Goal: Task Accomplishment & Management: Manage account settings

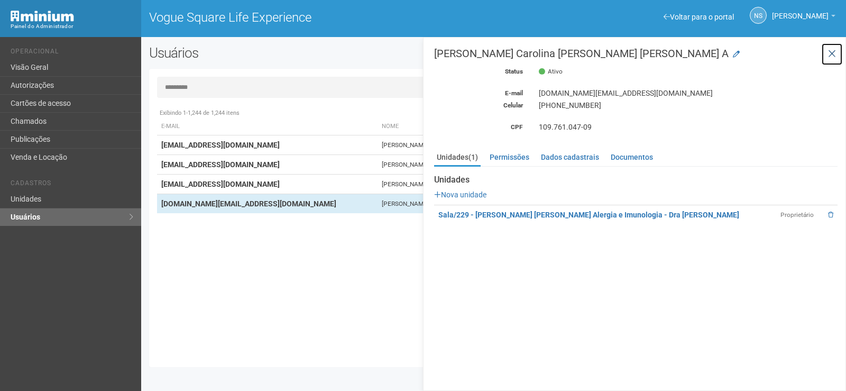
click at [833, 57] on icon at bounding box center [832, 54] width 8 height 11
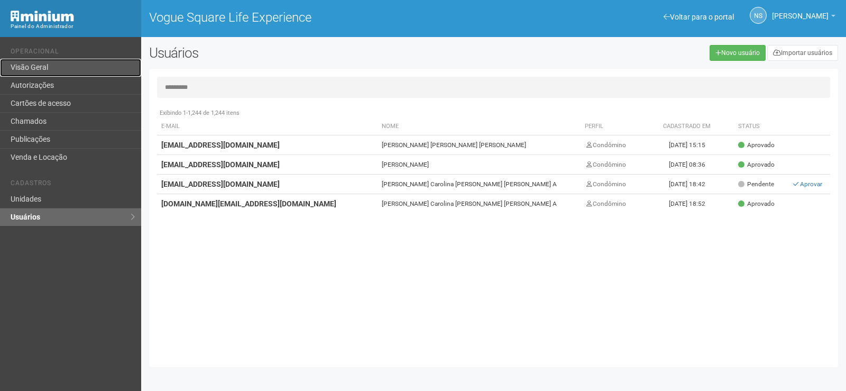
click at [100, 75] on link "Visão Geral" at bounding box center [70, 68] width 141 height 18
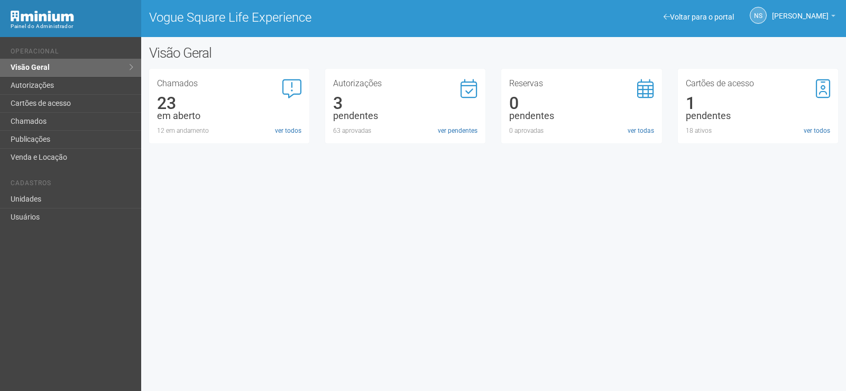
click at [715, 11] on div "NS [PERSON_NAME] [PERSON_NAME] [PERSON_NAME][EMAIL_ADDRESS][DOMAIN_NAME] Meu pe…" at bounding box center [752, 16] width 177 height 29
click at [712, 13] on link "Voltar para o portal" at bounding box center [699, 17] width 70 height 8
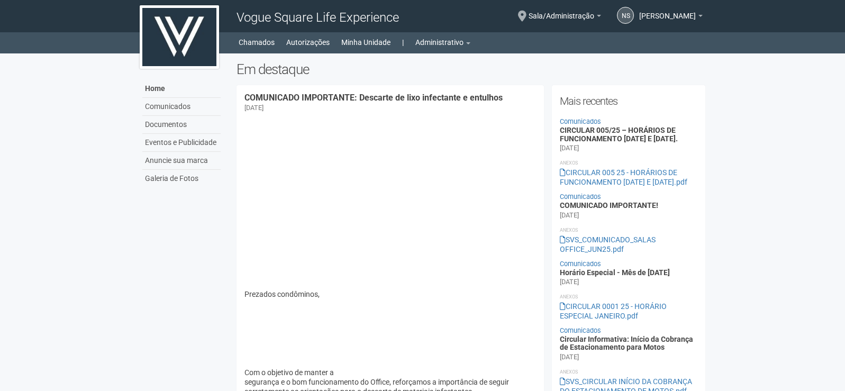
click at [366, 173] on p "Prezados condôminos," at bounding box center [389, 208] width 291 height 181
click at [584, 20] on link "Sala/Administração" at bounding box center [564, 17] width 72 height 8
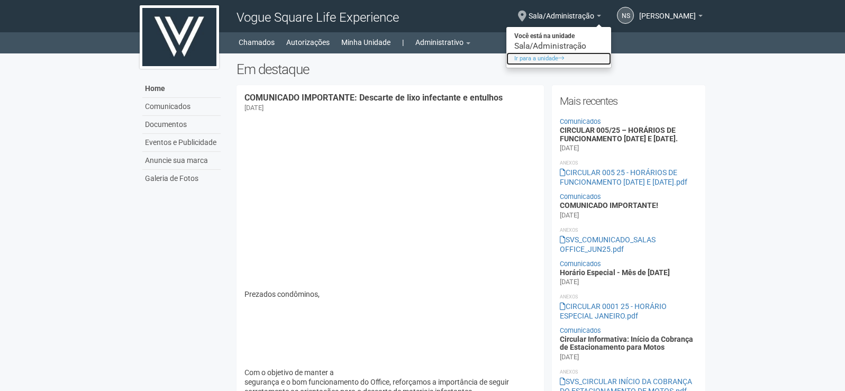
click at [551, 60] on link "Ir para a unidade" at bounding box center [558, 58] width 105 height 13
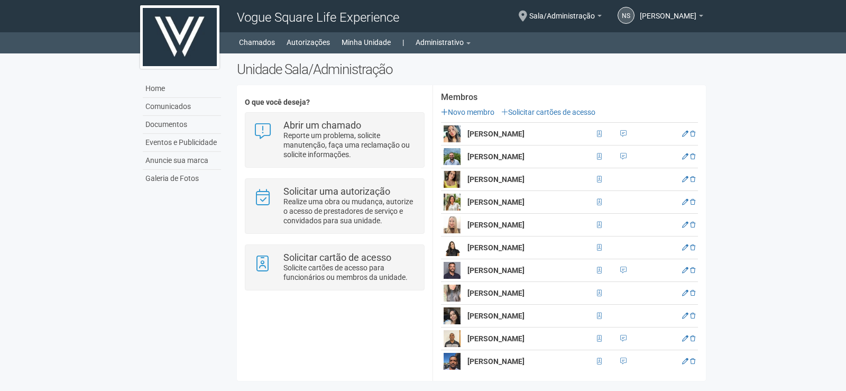
scroll to position [218, 0]
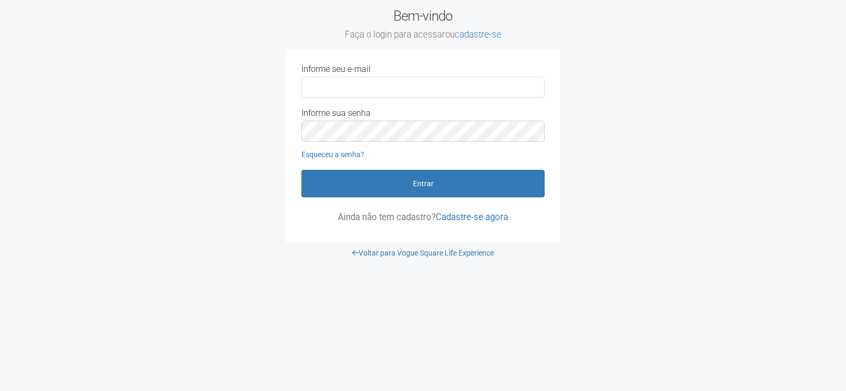
type input "**********"
click at [363, 198] on form "**********" at bounding box center [422, 143] width 243 height 157
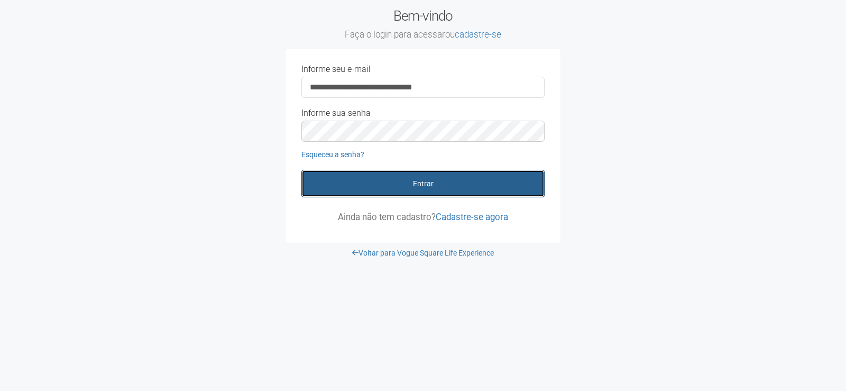
click at [379, 186] on button "Entrar" at bounding box center [422, 184] width 243 height 28
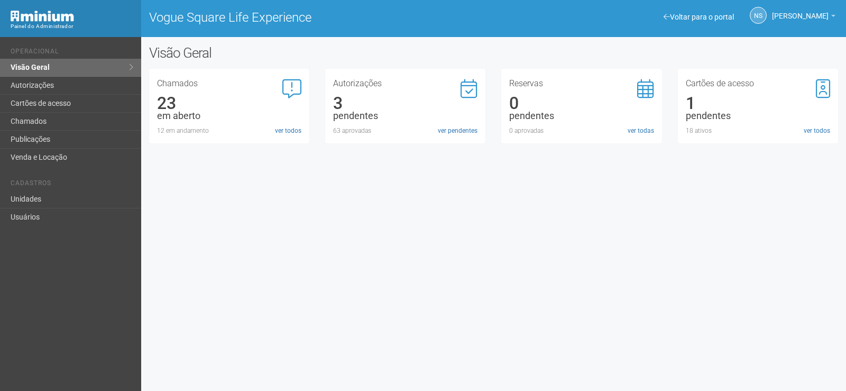
click at [479, 133] on div "Autorizações 3 pendentes 63 aprovadas ver pendentes" at bounding box center [405, 106] width 160 height 75
click at [473, 133] on link "ver pendentes" at bounding box center [458, 131] width 40 height 10
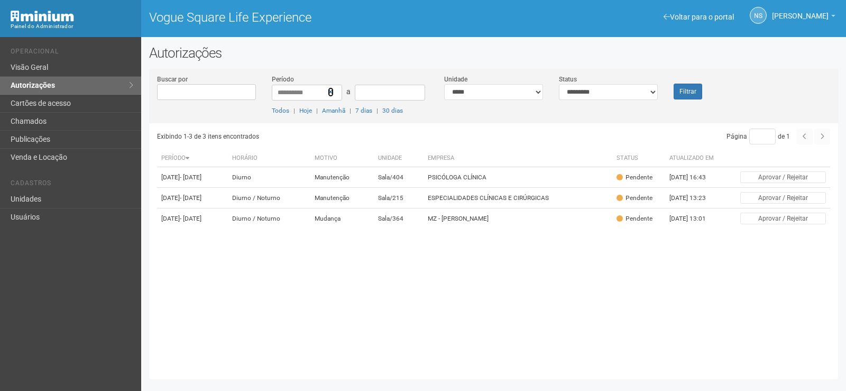
click at [329, 90] on icon at bounding box center [331, 91] width 6 height 7
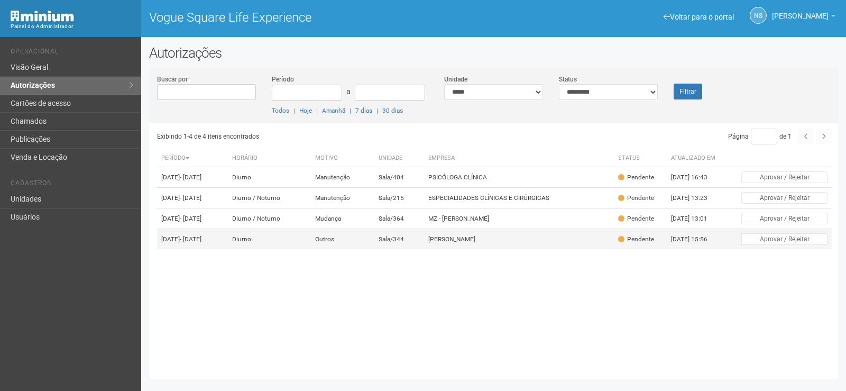
click at [553, 250] on td "[PERSON_NAME]" at bounding box center [519, 239] width 190 height 21
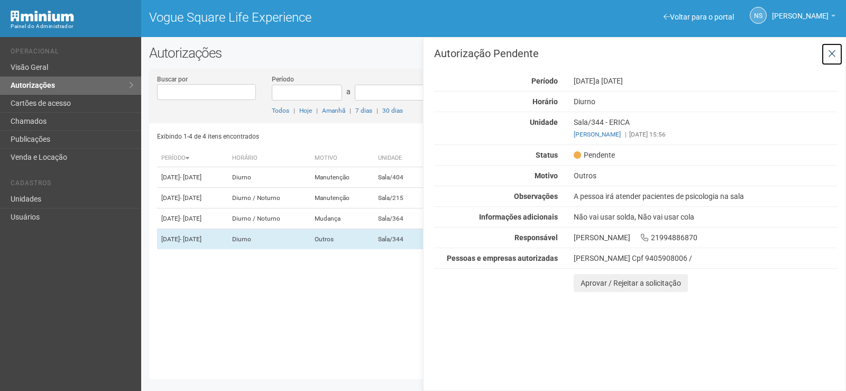
click at [839, 50] on button at bounding box center [832, 54] width 22 height 23
